Goal: Check status: Check status

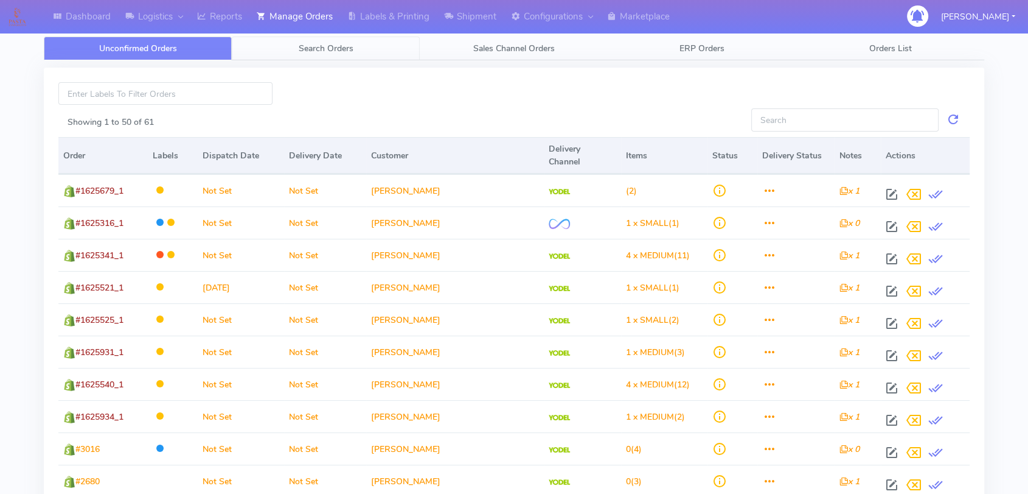
click at [314, 53] on span "Search Orders" at bounding box center [326, 49] width 55 height 12
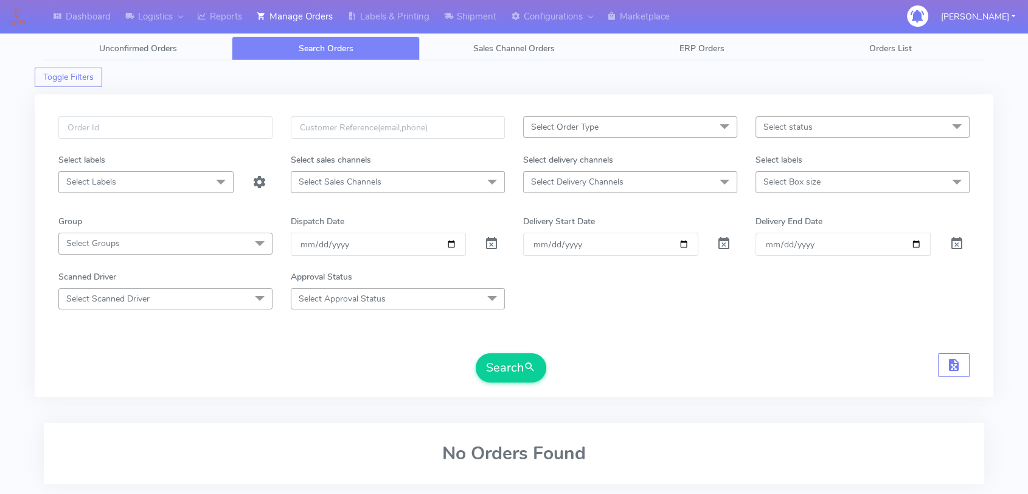
click at [183, 142] on div at bounding box center [165, 134] width 232 height 37
click at [189, 128] on input "text" at bounding box center [165, 127] width 214 height 23
paste input "1623185"
type input "1623185"
click at [491, 248] on span at bounding box center [491, 246] width 15 height 12
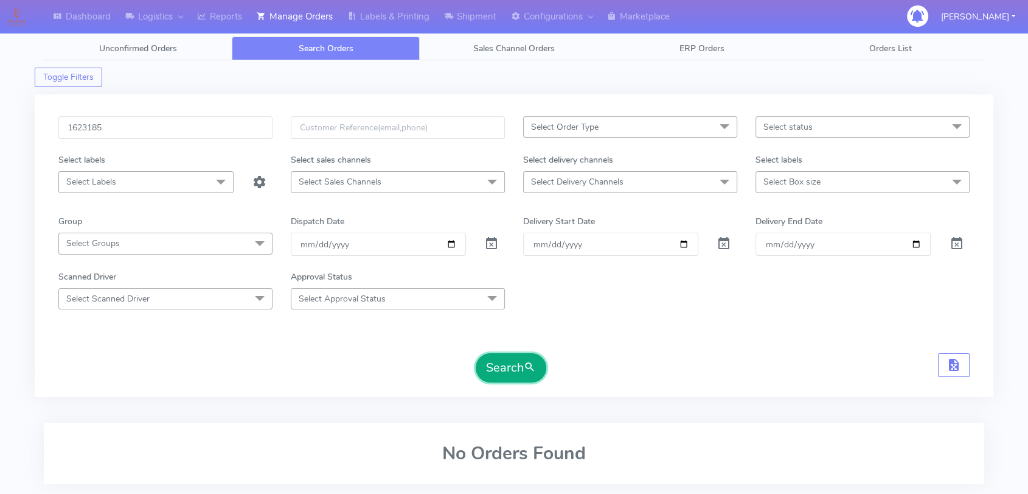
click at [515, 377] on button "Search" at bounding box center [511, 367] width 71 height 29
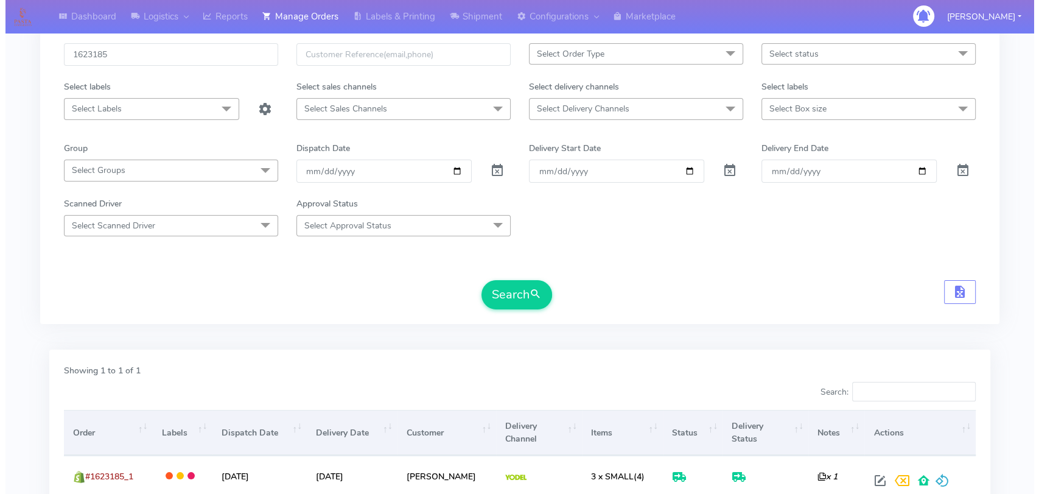
scroll to position [135, 0]
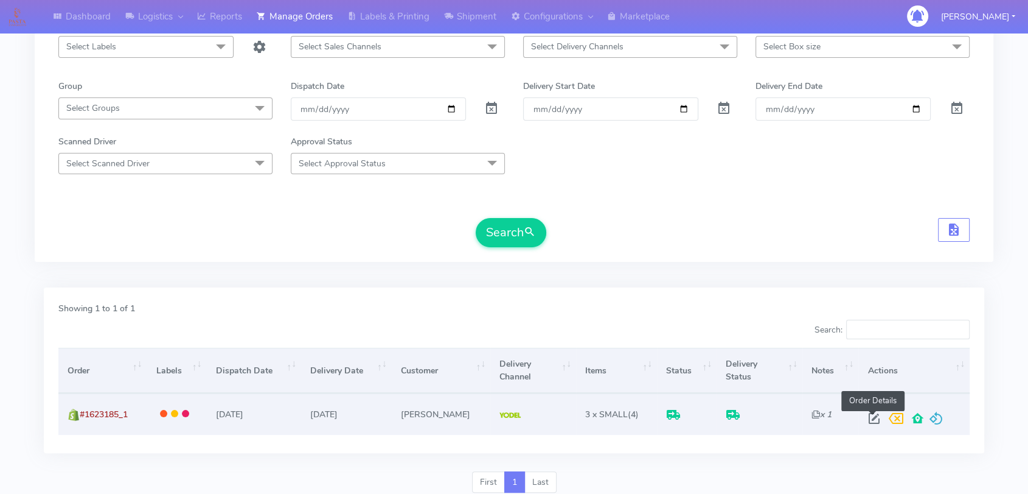
click at [877, 422] on span at bounding box center [874, 421] width 22 height 12
select select "5"
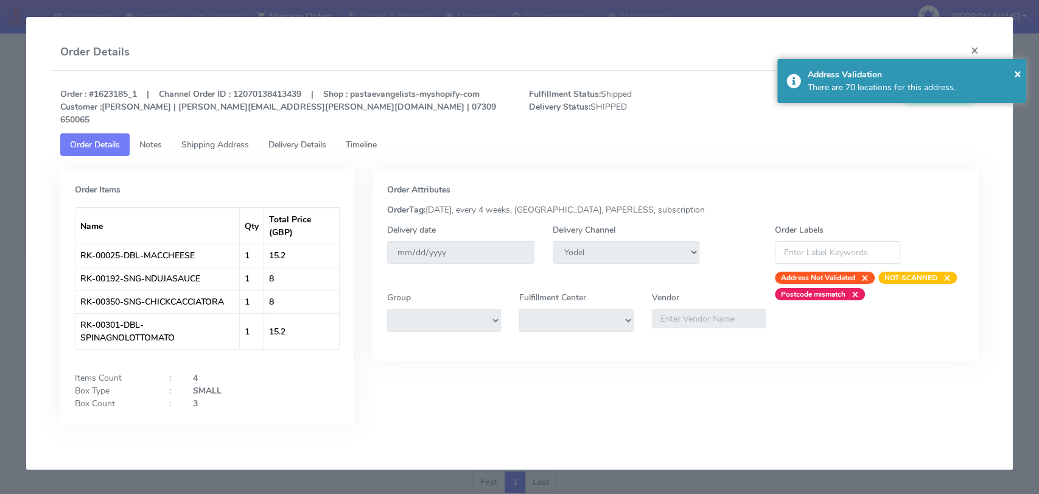
drag, startPoint x: 297, startPoint y: 136, endPoint x: 307, endPoint y: 133, distance: 10.4
click at [299, 139] on span "Delivery Details" at bounding box center [297, 145] width 58 height 12
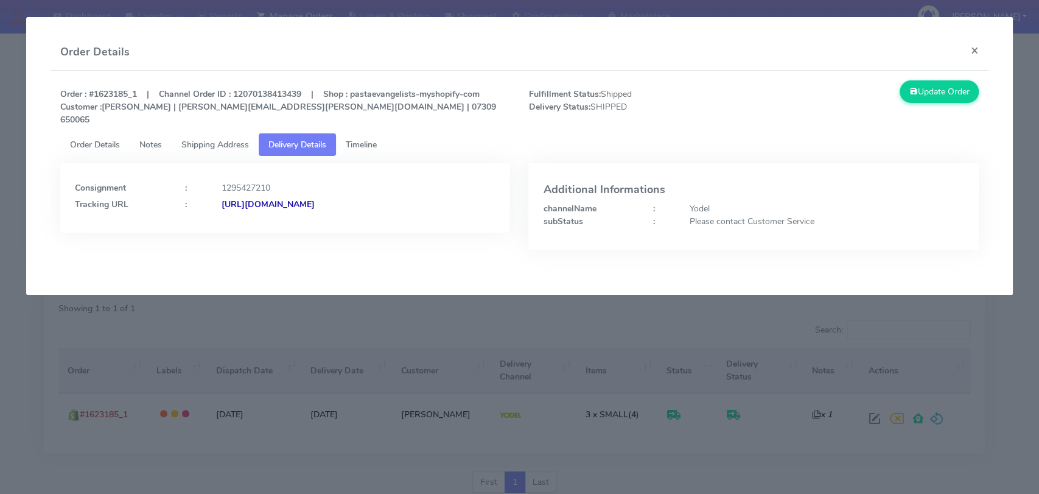
drag, startPoint x: 448, startPoint y: 189, endPoint x: 352, endPoint y: 192, distance: 96.2
click at [352, 198] on div "[URL][DOMAIN_NAME]" at bounding box center [358, 204] width 293 height 13
copy strong "JJD0002249960897129"
